Goal: Task Accomplishment & Management: Use online tool/utility

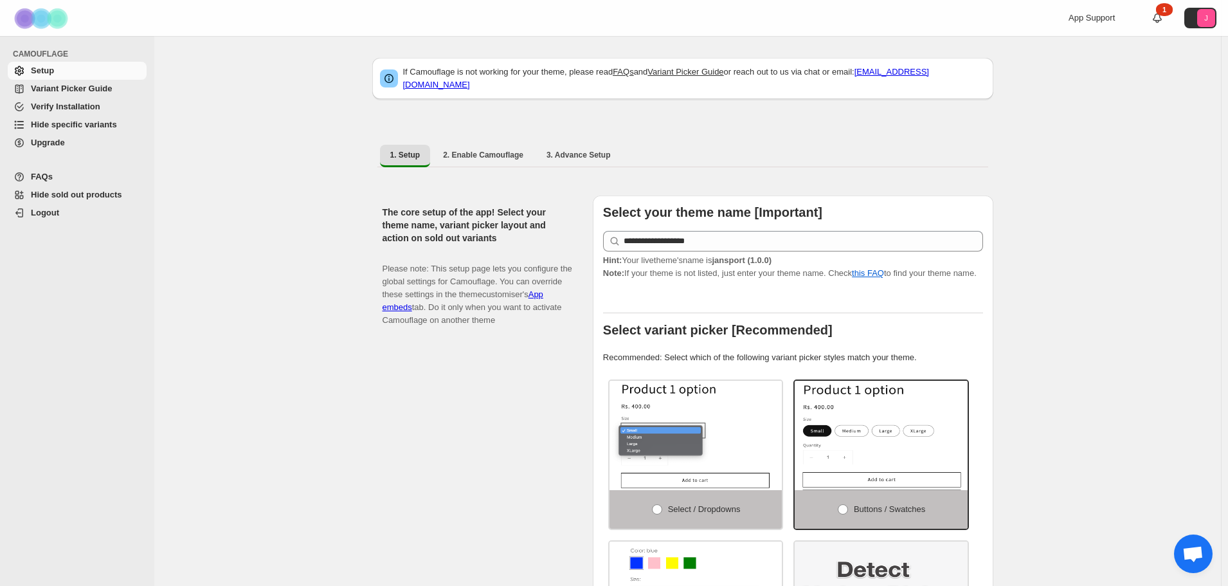
click at [85, 125] on span "Hide specific variants" at bounding box center [74, 125] width 86 height 10
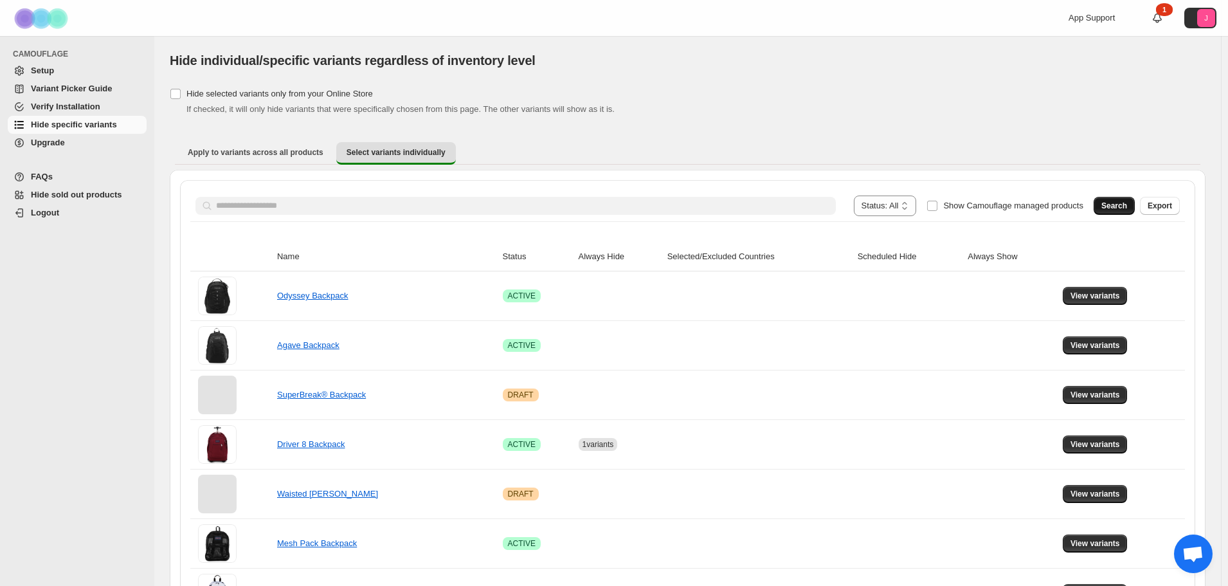
click at [1134, 205] on button "Search" at bounding box center [1113, 206] width 41 height 18
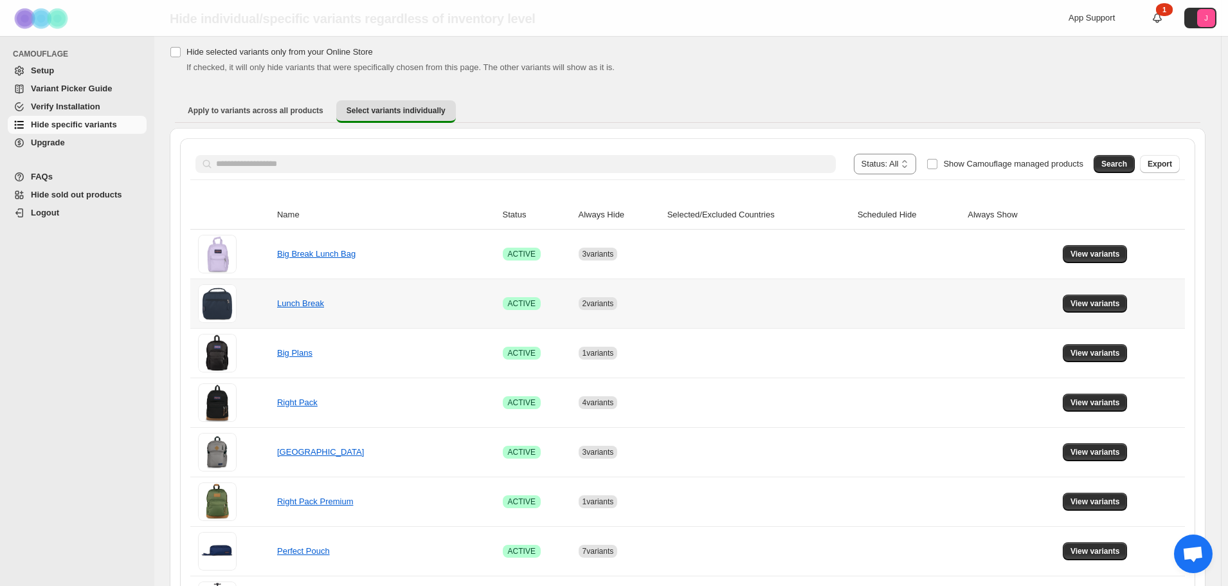
scroll to position [64, 0]
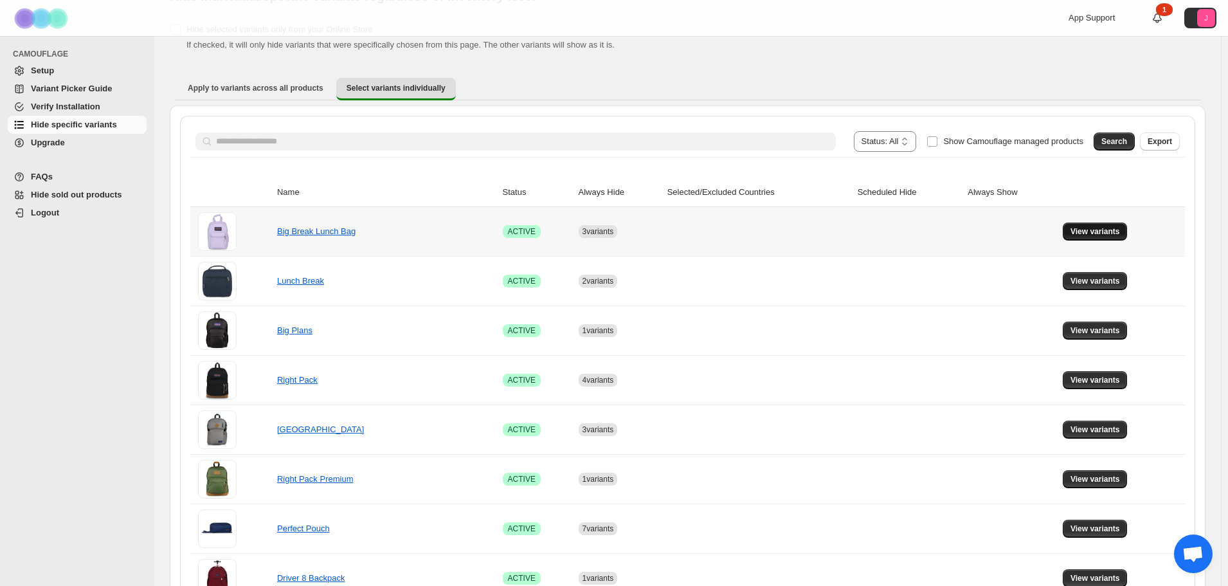
click at [1119, 230] on span "View variants" at bounding box center [1094, 231] width 49 height 10
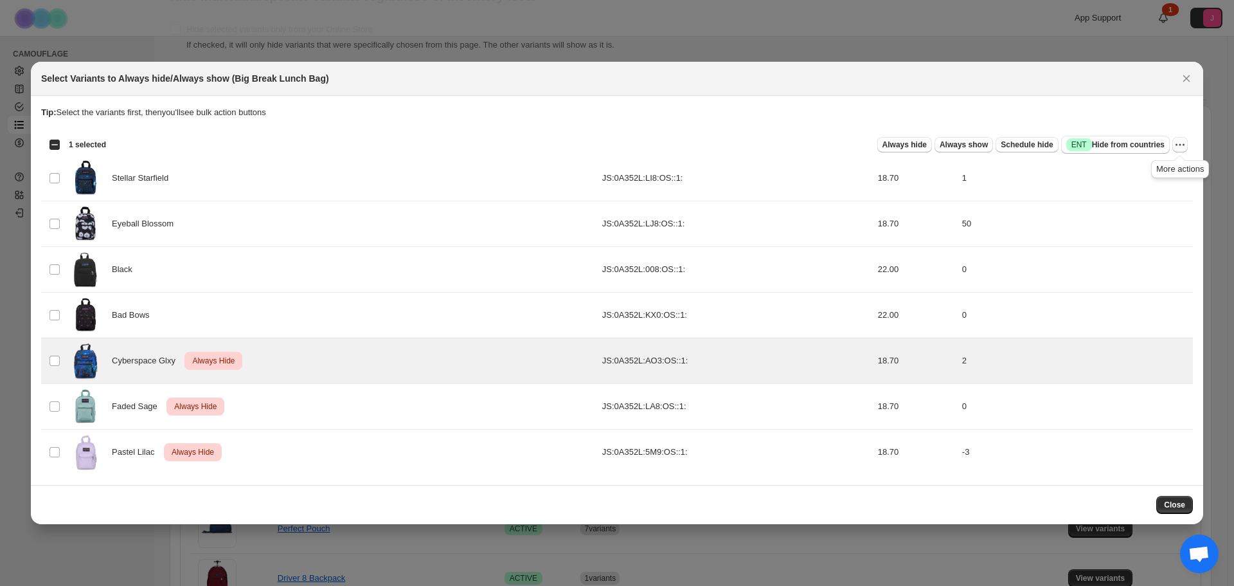
click at [1179, 148] on icon "More actions" at bounding box center [1180, 144] width 13 height 13
click at [1156, 166] on span "Undo always hide" at bounding box center [1133, 169] width 93 height 13
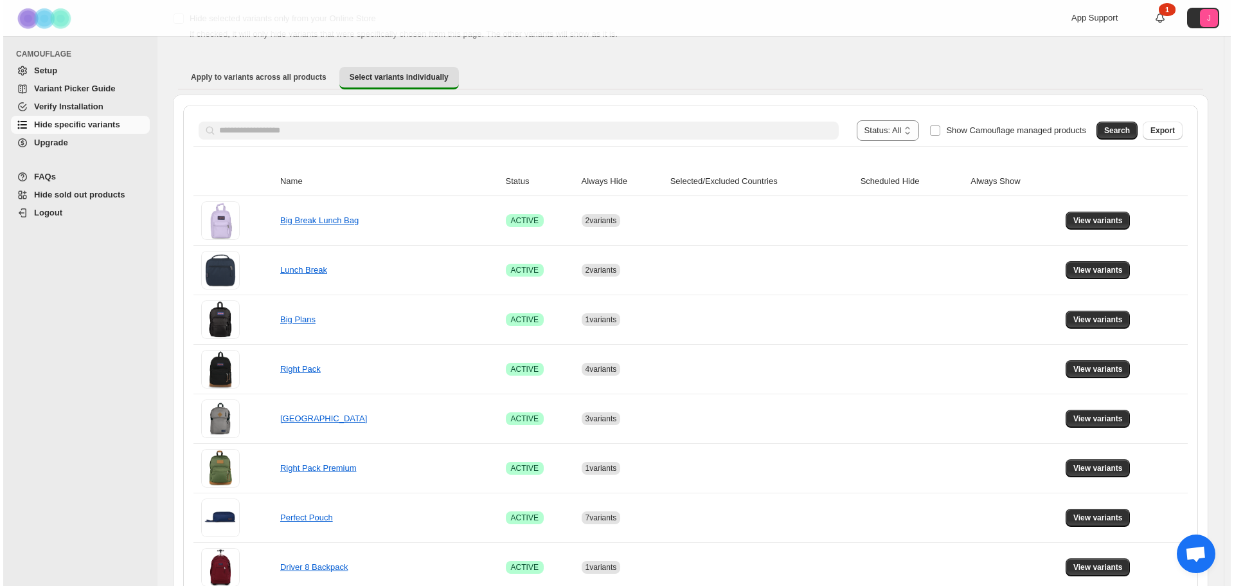
scroll to position [0, 0]
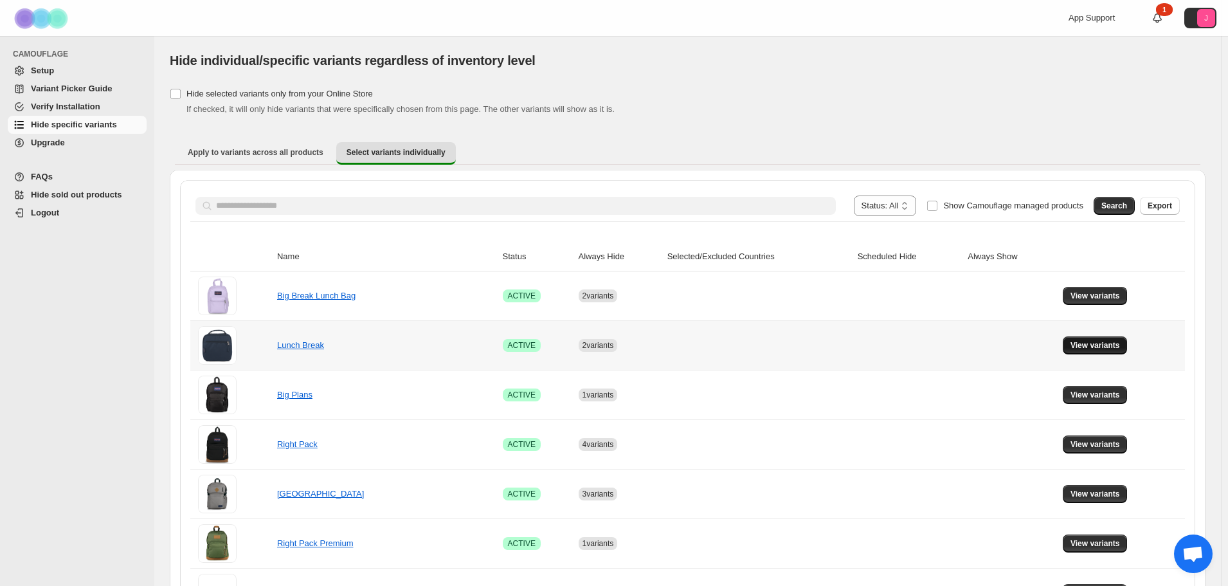
click at [1073, 348] on button "View variants" at bounding box center [1094, 345] width 65 height 18
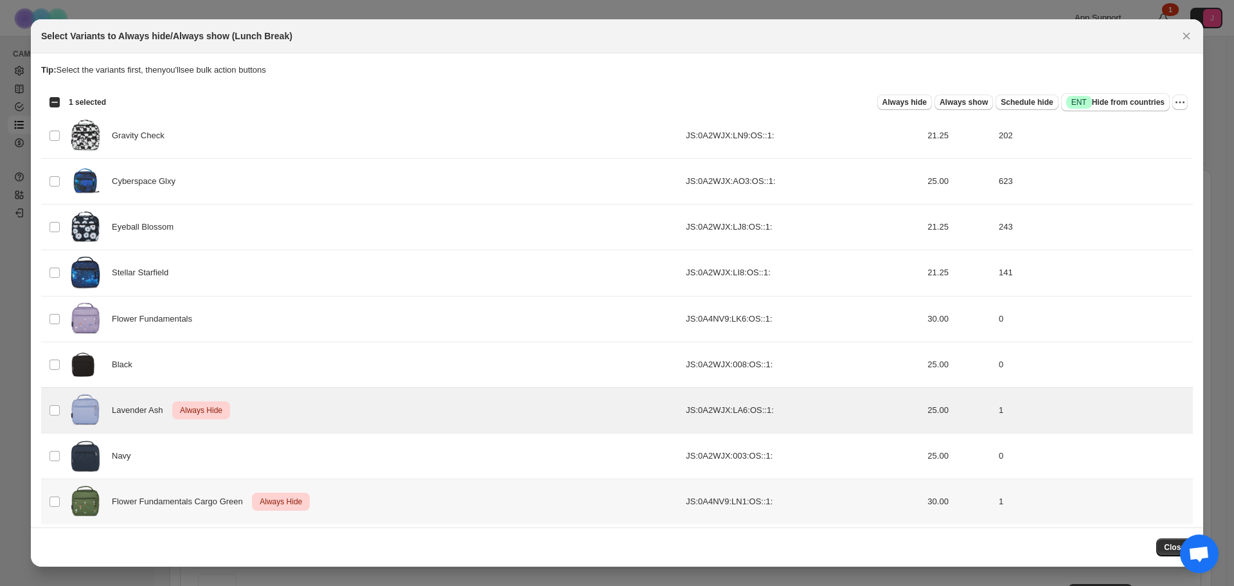
click at [48, 479] on td "Select product variant" at bounding box center [53, 502] width 24 height 46
click at [1187, 110] on button "More actions" at bounding box center [1179, 101] width 15 height 15
click at [1115, 136] on span "Undo always hide" at bounding box center [1120, 136] width 66 height 10
